Goal: Task Accomplishment & Management: Manage account settings

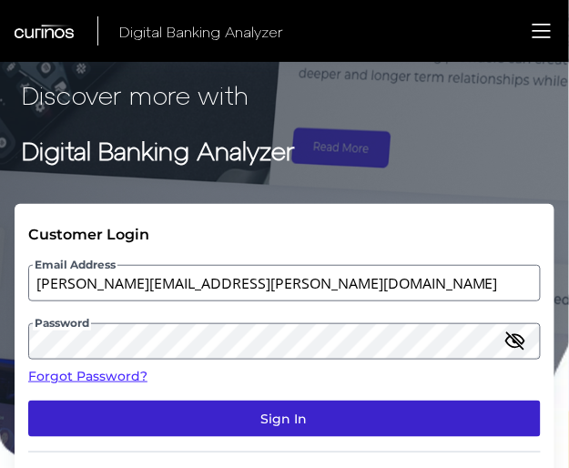
click at [250, 414] on button "Sign In" at bounding box center [284, 419] width 513 height 36
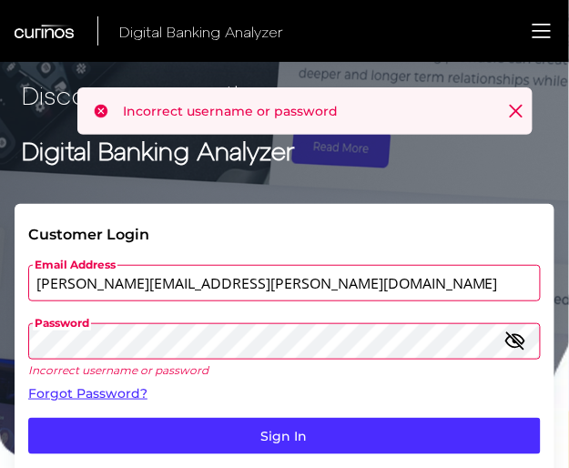
click at [510, 344] on icon "button" at bounding box center [516, 342] width 22 height 22
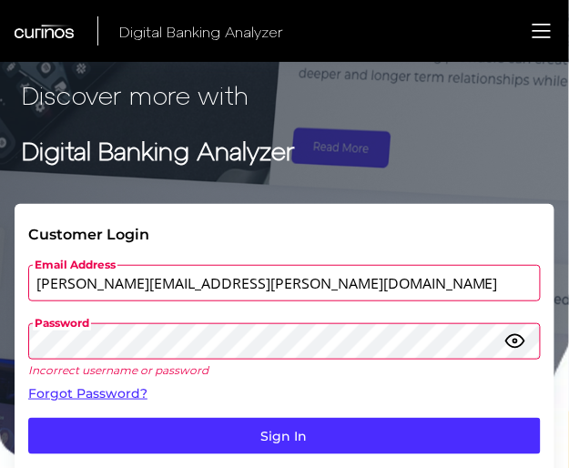
click at [28, 418] on button "Sign In" at bounding box center [284, 436] width 513 height 36
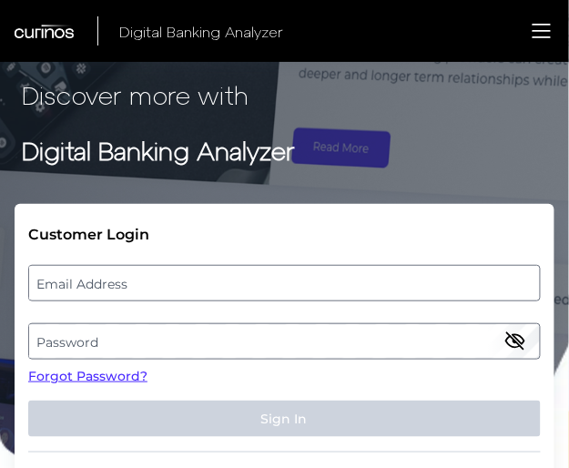
click at [200, 292] on label "Email Address" at bounding box center [284, 283] width 510 height 33
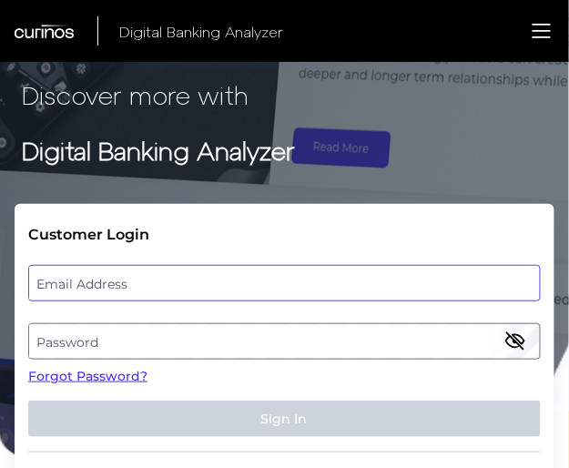
click at [200, 292] on input "email" at bounding box center [284, 283] width 513 height 36
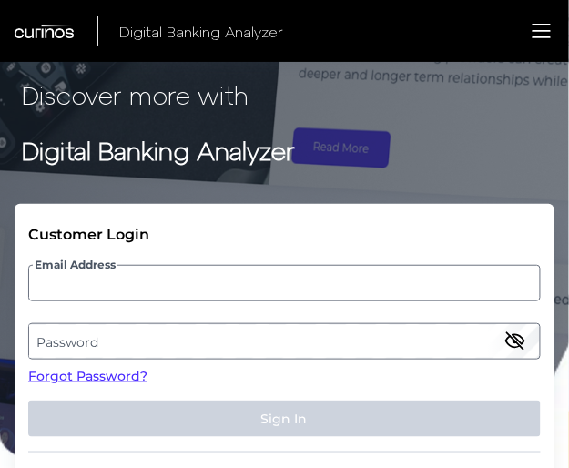
click at [184, 342] on label "Password" at bounding box center [284, 341] width 510 height 33
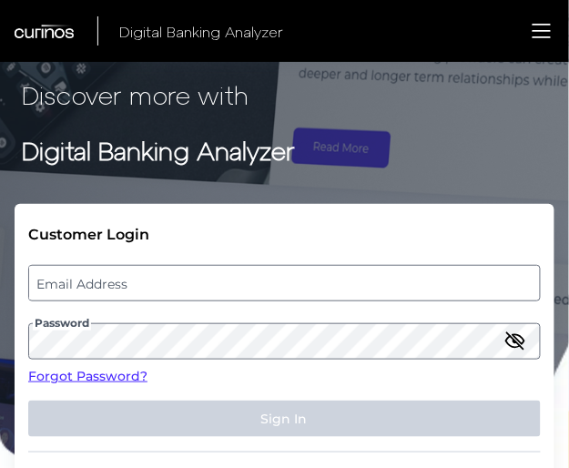
click at [149, 290] on label "Email Address" at bounding box center [284, 283] width 510 height 33
click at [149, 290] on input "email" at bounding box center [284, 283] width 513 height 36
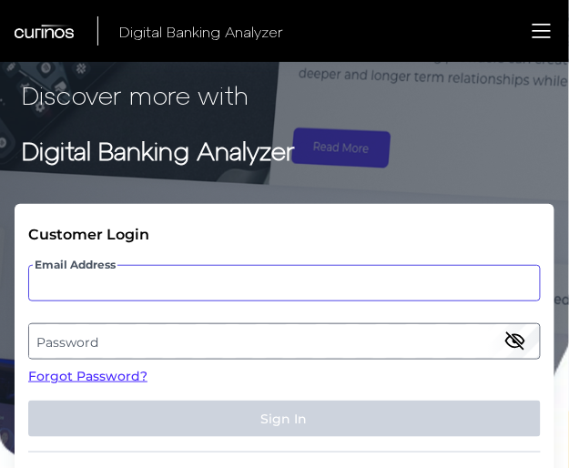
click at [148, 290] on input "Email Address" at bounding box center [284, 283] width 513 height 36
type input "j"
